Goal: Task Accomplishment & Management: Complete application form

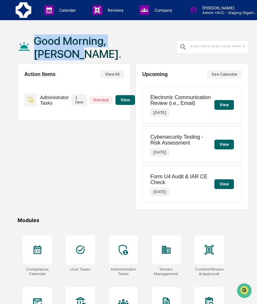
drag, startPoint x: 153, startPoint y: 35, endPoint x: 23, endPoint y: 50, distance: 130.3
click at [23, 50] on div "Good Morning, [PERSON_NAME]." at bounding box center [133, 47] width 231 height 33
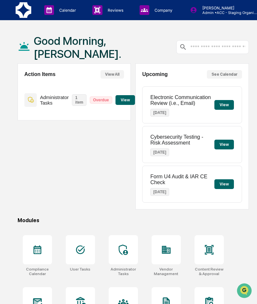
drag, startPoint x: 23, startPoint y: 50, endPoint x: 10, endPoint y: 44, distance: 14.8
click at [10, 44] on div "Good Morning, [PERSON_NAME]. Action Items View All Administrator Tasks 1 item O…" at bounding box center [133, 233] width 251 height 405
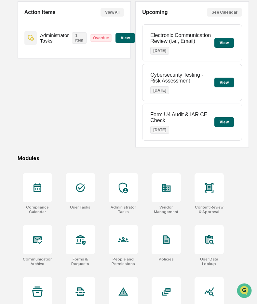
scroll to position [132, 0]
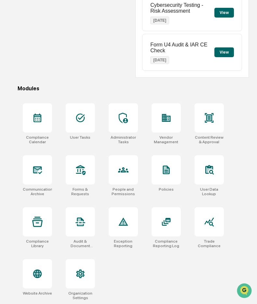
click at [9, 162] on div "Good Morning, [PERSON_NAME]. Action Items View All Administrator Tasks 1 item O…" at bounding box center [133, 101] width 251 height 405
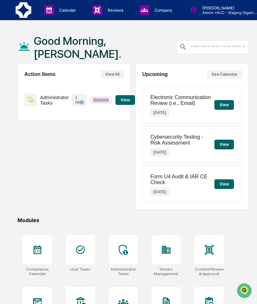
drag, startPoint x: 119, startPoint y: 159, endPoint x: 79, endPoint y: 164, distance: 40.6
click at [79, 164] on div "Action Items View All Administrator Tasks 1 item Overdue View" at bounding box center [74, 136] width 113 height 146
drag, startPoint x: 79, startPoint y: 164, endPoint x: 72, endPoint y: 169, distance: 8.7
click at [71, 169] on div "Action Items View All Administrator Tasks 1 item Overdue View" at bounding box center [74, 136] width 113 height 146
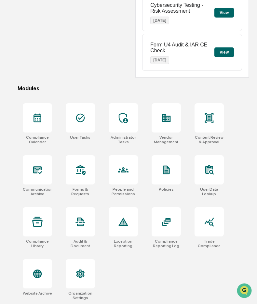
click at [237, 181] on div "Compliance Calendar User Tasks Administrator Tasks Vendor Management Content Re…" at bounding box center [133, 202] width 231 height 205
click at [248, 241] on div "Compliance Calendar User Tasks Administrator Tasks Vendor Management Content Re…" at bounding box center [133, 202] width 231 height 205
click at [218, 276] on div "Compliance Calendar User Tasks Administrator Tasks Vendor Management Content Re…" at bounding box center [133, 202] width 231 height 205
click at [239, 201] on div "Compliance Calendar User Tasks Administrator Tasks Vendor Management Content Re…" at bounding box center [133, 202] width 231 height 205
drag, startPoint x: 239, startPoint y: 201, endPoint x: 190, endPoint y: 255, distance: 72.5
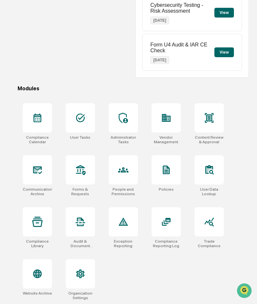
click at [190, 255] on div "Compliance Calendar User Tasks Administrator Tasks Vendor Management Content Re…" at bounding box center [133, 202] width 231 height 205
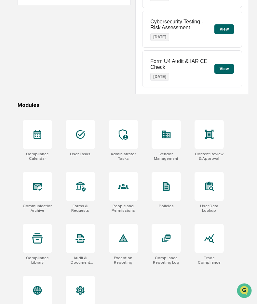
scroll to position [100, 0]
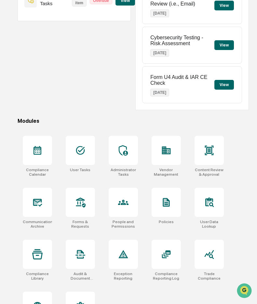
click at [213, 265] on div "Compliance Calendar User Tasks Administrator Tasks Vendor Management Content Re…" at bounding box center [133, 234] width 231 height 205
drag, startPoint x: 102, startPoint y: 82, endPoint x: 83, endPoint y: 73, distance: 21.4
click at [83, 73] on div "Action Items View All Administrator Tasks 1 item Overdue View" at bounding box center [74, 37] width 113 height 146
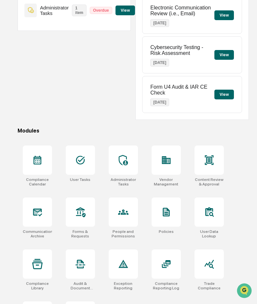
scroll to position [132, 0]
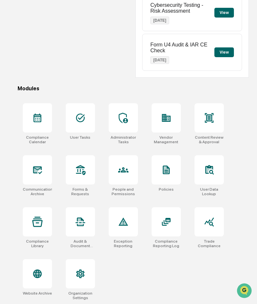
click at [237, 121] on div "Compliance Calendar User Tasks Administrator Tasks Vendor Management Content Re…" at bounding box center [133, 202] width 231 height 205
click at [244, 189] on div "Compliance Calendar User Tasks Administrator Tasks Vendor Management Content Re…" at bounding box center [133, 202] width 231 height 205
click at [237, 172] on div "Compliance Calendar User Tasks Administrator Tasks Vendor Management Content Re…" at bounding box center [133, 202] width 231 height 205
click at [246, 170] on div "Compliance Calendar User Tasks Administrator Tasks Vendor Management Content Re…" at bounding box center [133, 202] width 231 height 205
click at [250, 142] on div "Good Morning, [PERSON_NAME]. Action Items View All Administrator Tasks 1 item O…" at bounding box center [133, 101] width 251 height 405
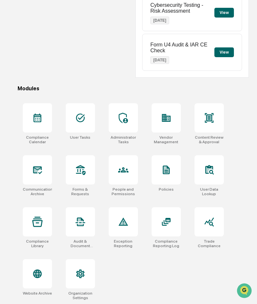
click at [247, 137] on div "Compliance Calendar User Tasks Administrator Tasks Vendor Management Content Re…" at bounding box center [133, 202] width 231 height 205
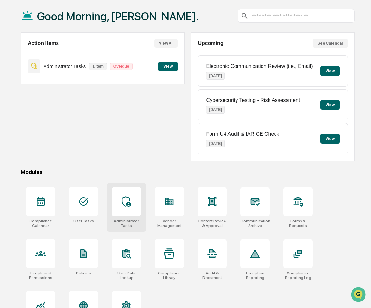
scroll to position [59, 0]
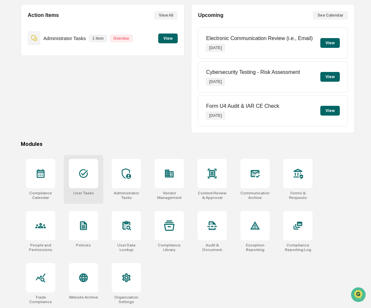
click at [77, 178] on div at bounding box center [83, 173] width 29 height 29
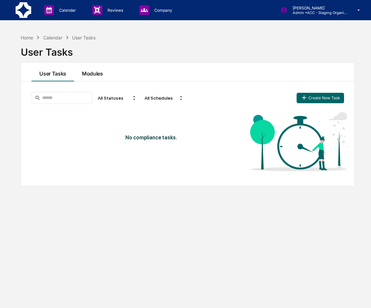
click at [89, 79] on button "Modules" at bounding box center [92, 71] width 37 height 19
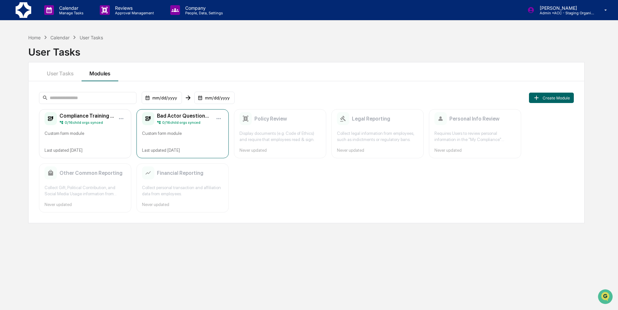
click at [201, 124] on div "0 / 16 child orgs synced" at bounding box center [184, 122] width 55 height 5
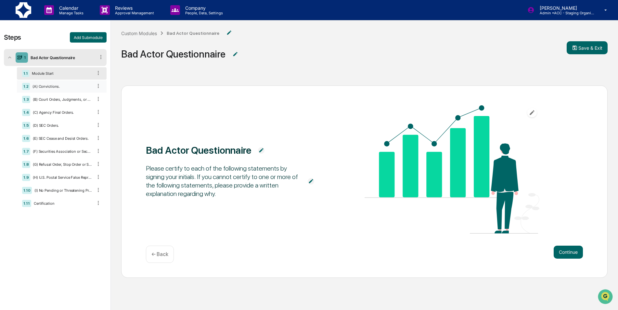
click at [44, 88] on div "(A) Convictions." at bounding box center [61, 86] width 63 height 5
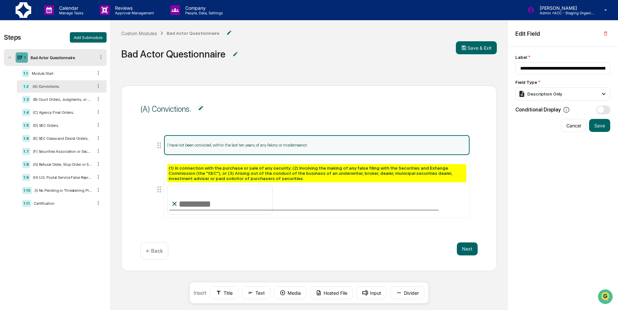
click at [327, 282] on div "Insert Title Text Media Hosted File Input Divider" at bounding box center [309, 292] width 239 height 21
click at [47, 99] on div "(B) Court Orders, Judgments, or Decrees." at bounding box center [61, 99] width 62 height 5
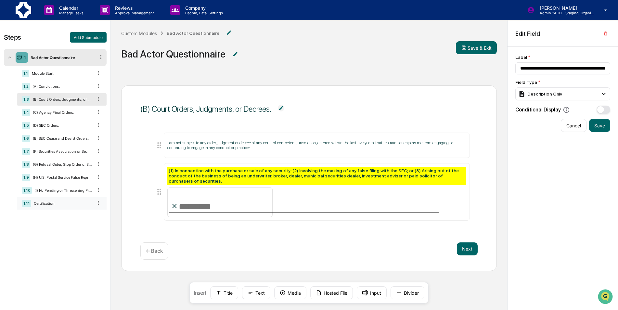
click at [63, 201] on div "Certification" at bounding box center [61, 203] width 61 height 5
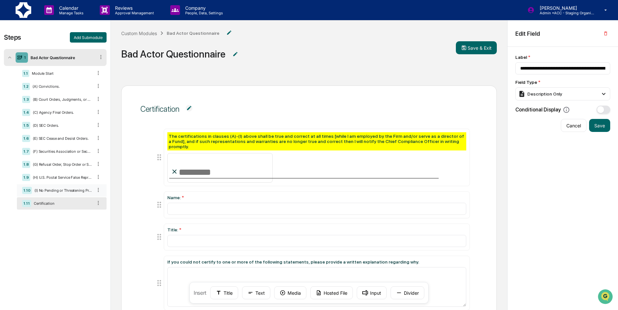
click at [56, 192] on div "(I) No Pending or Threatening Proceedings." at bounding box center [62, 190] width 61 height 5
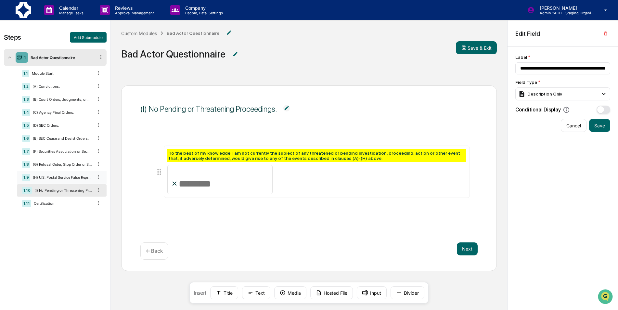
click at [48, 178] on div "(H) U.S. Postal Service False Representation Order." at bounding box center [61, 177] width 62 height 5
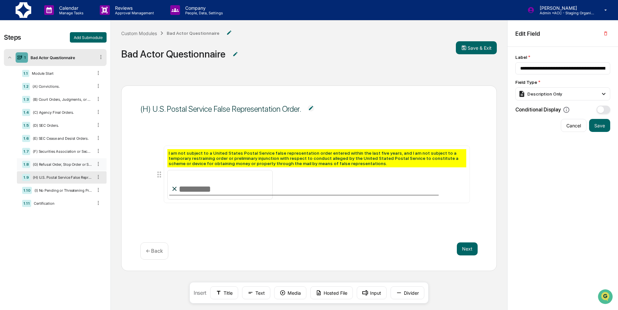
click at [58, 166] on div "(G) Refusal Order, Stop Order or Suspension of Regulation A Exemption." at bounding box center [61, 164] width 62 height 5
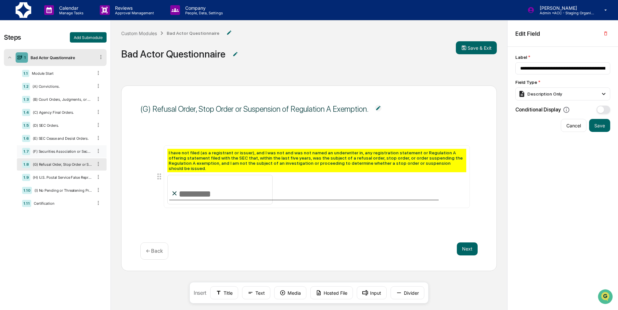
click at [59, 152] on div "(F) Securities Association or Securities Exchange Suspension or Expulsion." at bounding box center [61, 151] width 62 height 5
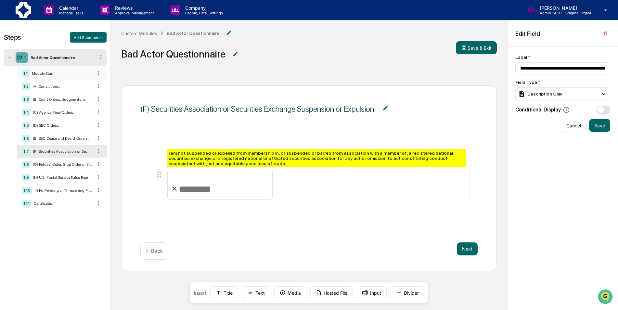
click at [63, 74] on div "Module Start" at bounding box center [60, 73] width 63 height 5
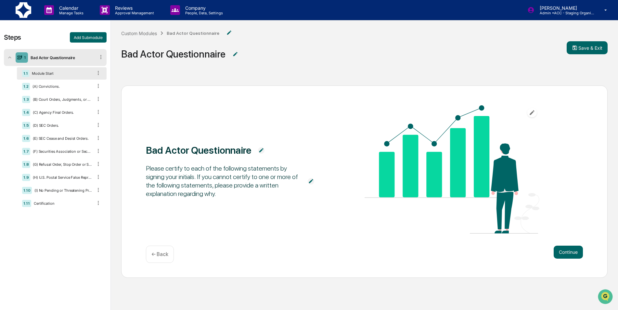
click at [62, 56] on div "Bad Actor Questionnaire" at bounding box center [61, 57] width 67 height 5
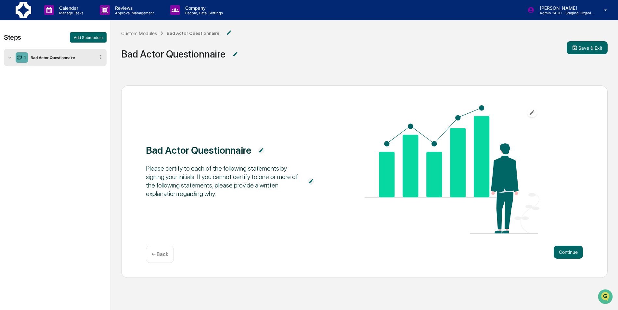
click at [46, 54] on div "1 Bad Actor Questionnaire" at bounding box center [55, 57] width 103 height 17
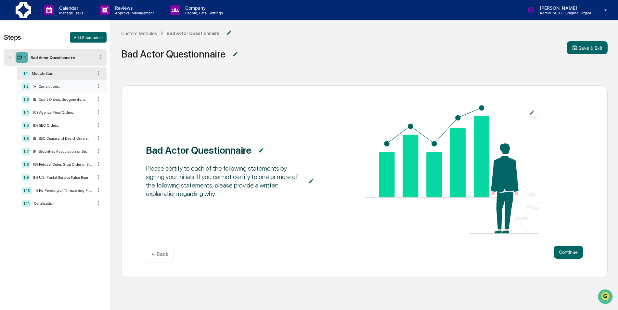
click at [65, 89] on div "1.2 (A) Convictions." at bounding box center [62, 86] width 90 height 12
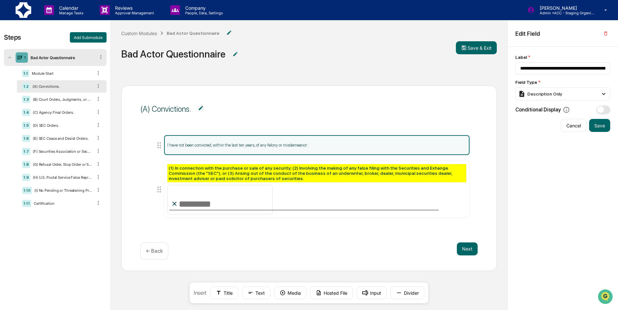
click at [371, 60] on span "Bad Actor Questionnaire" at bounding box center [288, 53] width 335 height 21
click at [47, 55] on div "Bad Actor Questionnaire" at bounding box center [61, 57] width 67 height 5
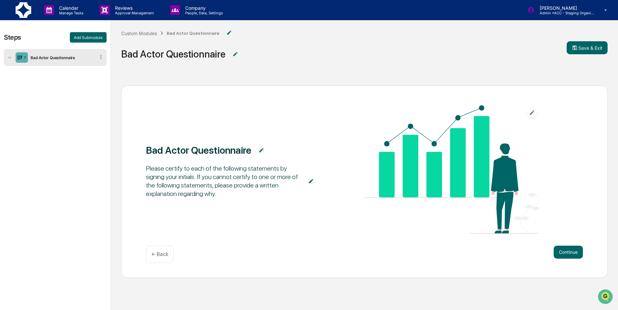
click at [371, 80] on div "Bad Actor Questionnaire Please certify to each of the following statements by s…" at bounding box center [365, 214] width 508 height 279
